Goal: Task Accomplishment & Management: Manage account settings

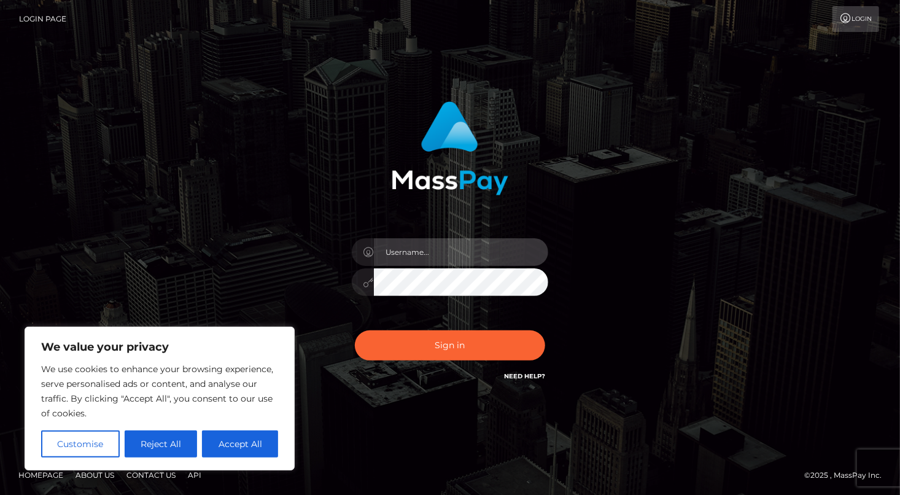
click at [413, 252] on input "text" at bounding box center [461, 252] width 174 height 28
type input "[PERSON_NAME][EMAIL_ADDRESS][DOMAIN_NAME]"
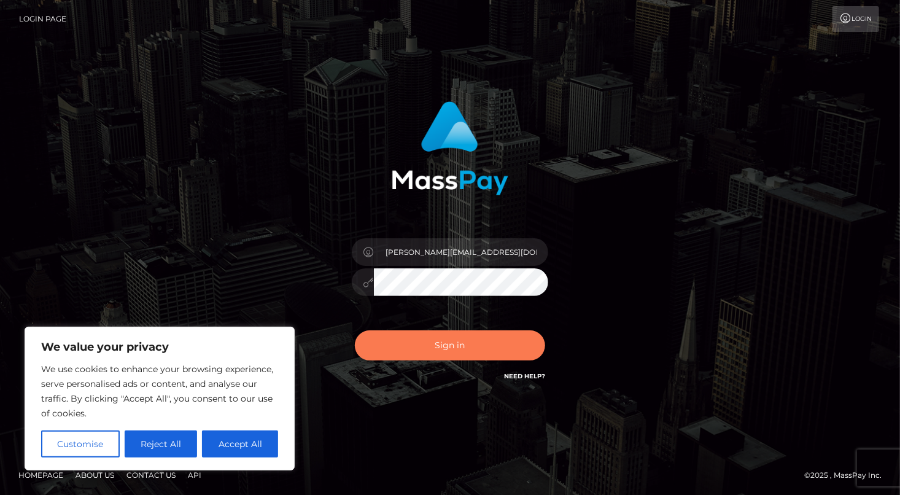
click at [447, 338] on button "Sign in" at bounding box center [450, 345] width 190 height 30
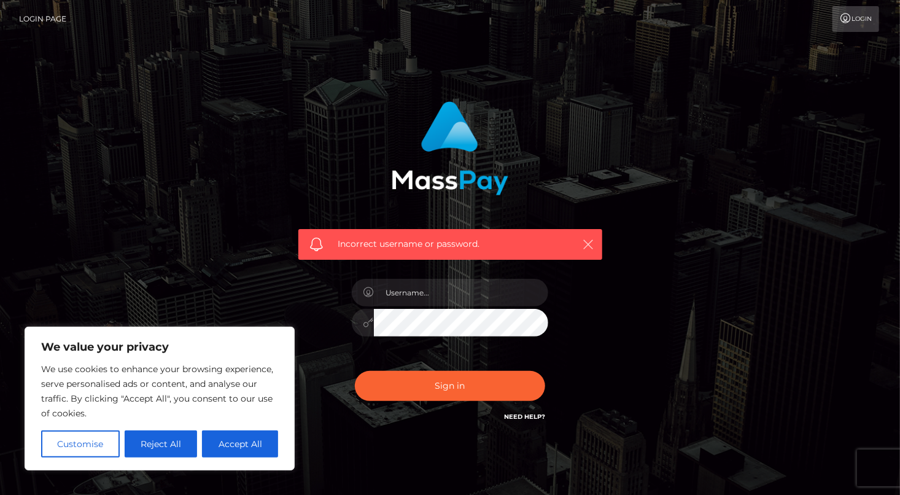
click at [589, 240] on icon "button" at bounding box center [588, 244] width 12 height 12
click at [244, 444] on button "Accept All" at bounding box center [240, 443] width 76 height 27
checkbox input "true"
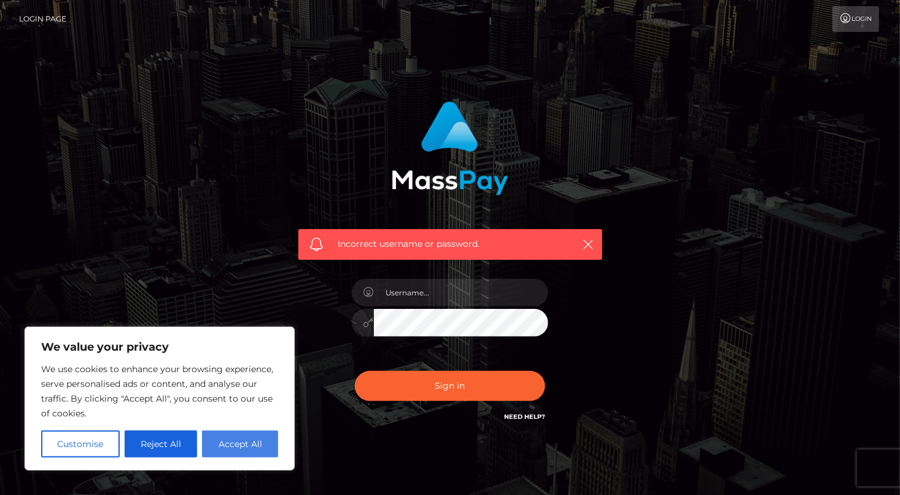
checkbox input "true"
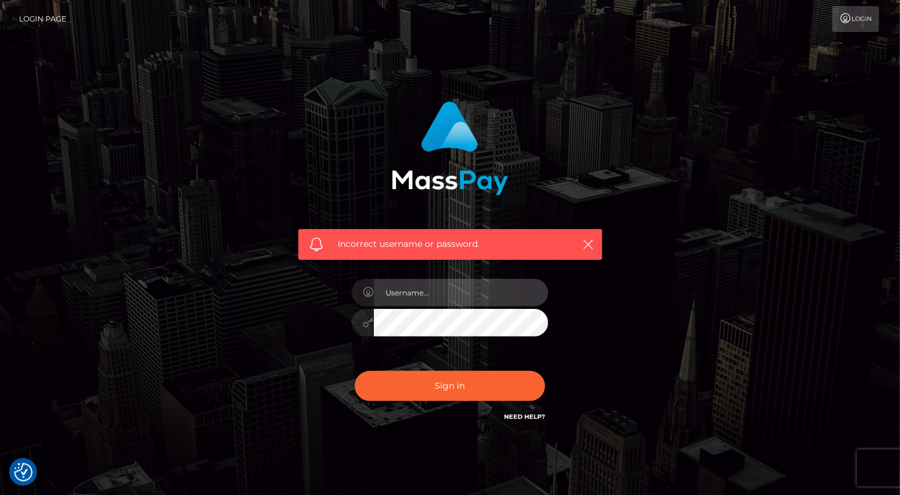
click at [420, 288] on input "text" at bounding box center [461, 293] width 174 height 28
click at [423, 294] on input "text" at bounding box center [461, 293] width 174 height 28
